Goal: Download file/media

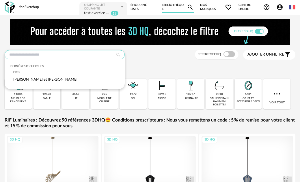
click at [71, 53] on input "text" at bounding box center [65, 54] width 120 height 9
click at [278, 56] on span "Ajouter un filtre" at bounding box center [265, 54] width 37 height 5
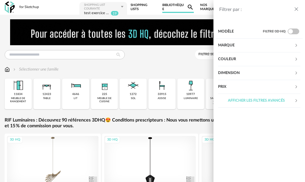
click at [282, 44] on div "Marque" at bounding box center [256, 46] width 76 height 14
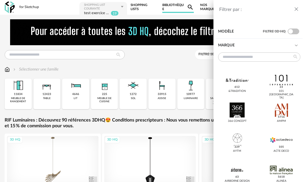
click at [296, 9] on icon "close drawer" at bounding box center [296, 9] width 6 height 6
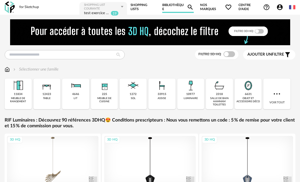
click at [207, 7] on span "Nos marques Heart Outline icon" at bounding box center [216, 7] width 32 height 12
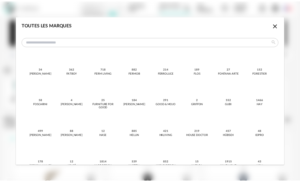
scroll to position [202, 0]
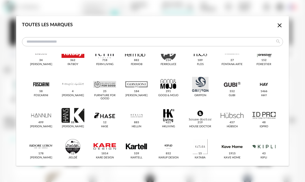
click at [276, 24] on icon "Close icon" at bounding box center [279, 25] width 7 height 7
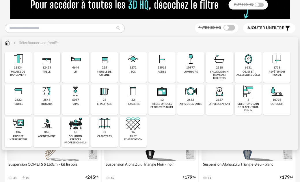
scroll to position [29, 0]
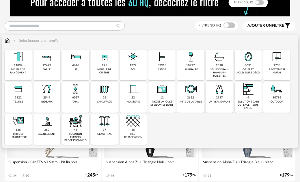
click at [151, 68] on div "33915 assise" at bounding box center [161, 65] width 27 height 31
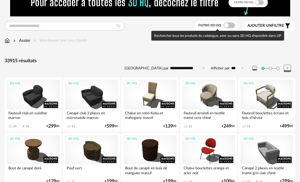
click at [231, 23] on span at bounding box center [229, 25] width 12 height 6
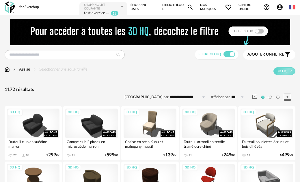
click at [167, 6] on link "Bibliothèque Magnify icon" at bounding box center [177, 7] width 31 height 12
click at [281, 5] on icon "Account Circle icon" at bounding box center [280, 7] width 6 height 6
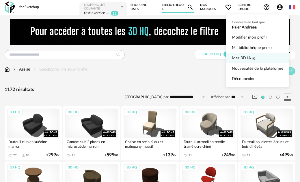
click at [246, 60] on span "Mes 3D IA" at bounding box center [241, 58] width 19 height 10
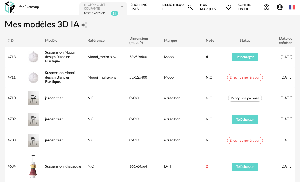
click at [188, 9] on icon "Magnify icon" at bounding box center [190, 7] width 7 height 7
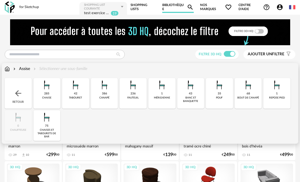
click at [10, 70] on div "Assise Sélectionner une sous-famille" at bounding box center [46, 69] width 83 height 6
click at [7, 70] on img at bounding box center [7, 69] width 5 height 6
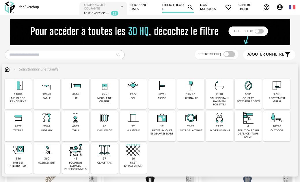
click at [283, 102] on div "revêtement mural" at bounding box center [277, 100] width 24 height 7
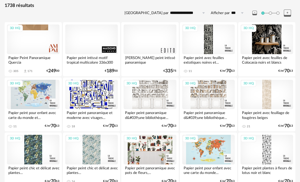
scroll to position [87, 0]
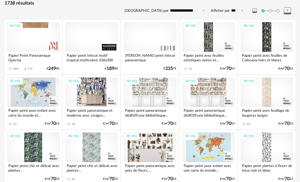
click at [84, 93] on div "3D HQ" at bounding box center [91, 92] width 52 height 29
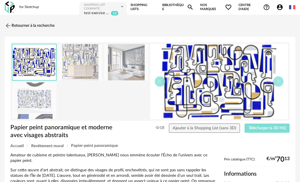
click at [283, 125] on button "Télécharger la 3D HQ" at bounding box center [266, 128] width 45 height 9
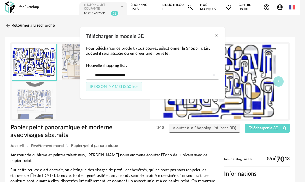
click at [119, 90] on button "Fichier SketchUp (260 ko)" at bounding box center [114, 86] width 56 height 9
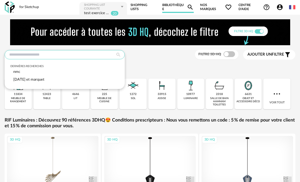
click at [49, 55] on input "text" at bounding box center [65, 54] width 120 height 9
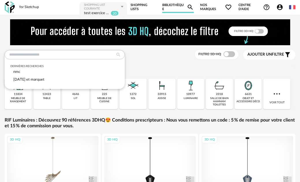
click at [138, 56] on div "Dernières recherches nmc noel et marquet Filtre 3D HQ Ajouter un filtre s Filte…" at bounding box center [150, 55] width 290 height 10
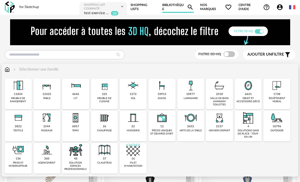
click at [50, 94] on div "12423" at bounding box center [46, 95] width 9 height 4
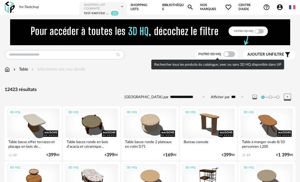
click at [231, 54] on span at bounding box center [229, 54] width 12 height 6
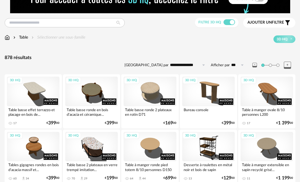
scroll to position [29, 0]
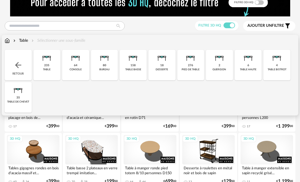
click at [8, 42] on img at bounding box center [7, 41] width 5 height 6
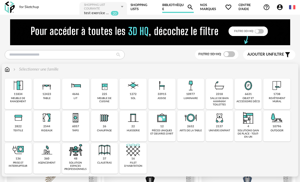
click at [163, 101] on div "33915 assise" at bounding box center [161, 94] width 27 height 31
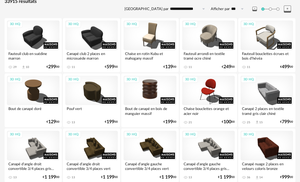
scroll to position [115, 0]
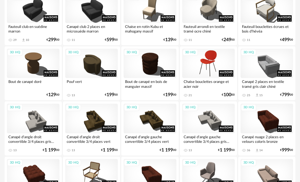
click at [204, 56] on div "3D HQ" at bounding box center [208, 63] width 52 height 29
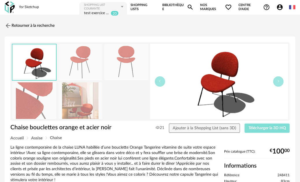
click at [270, 128] on span "Télécharger la 3D HQ" at bounding box center [266, 128] width 37 height 4
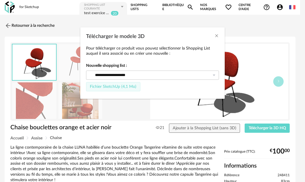
click at [112, 89] on span "Fichier SketchUp (4,1 Mo)" at bounding box center [113, 87] width 46 height 4
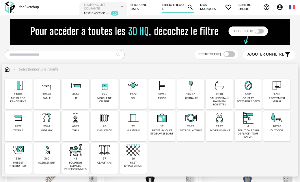
click at [281, 93] on div "1738 revêtement mural" at bounding box center [276, 94] width 27 height 31
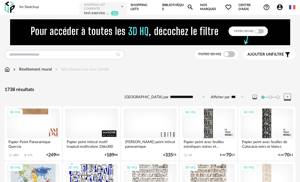
click at [269, 55] on span "Ajouter un" at bounding box center [259, 54] width 24 height 4
